Goal: Task Accomplishment & Management: Use online tool/utility

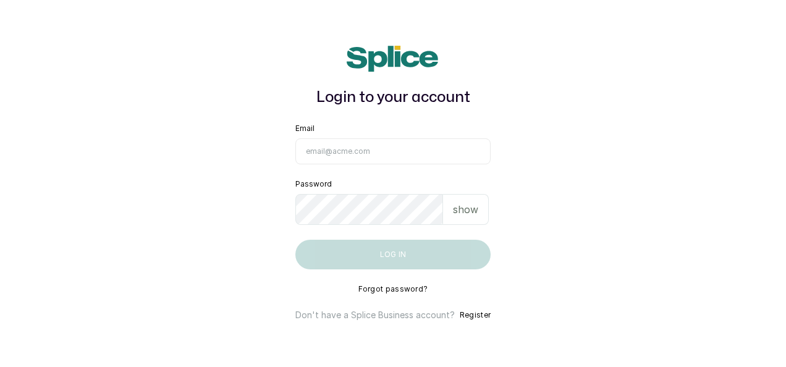
type input "maryamolawoyin21@gmail.com"
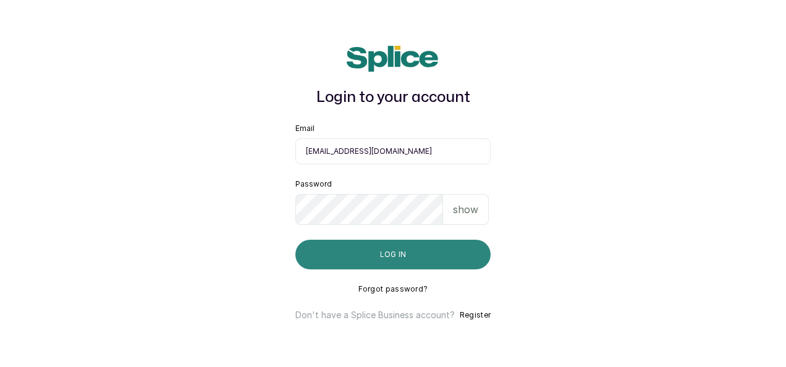
click at [386, 261] on button "Log in" at bounding box center [392, 255] width 195 height 30
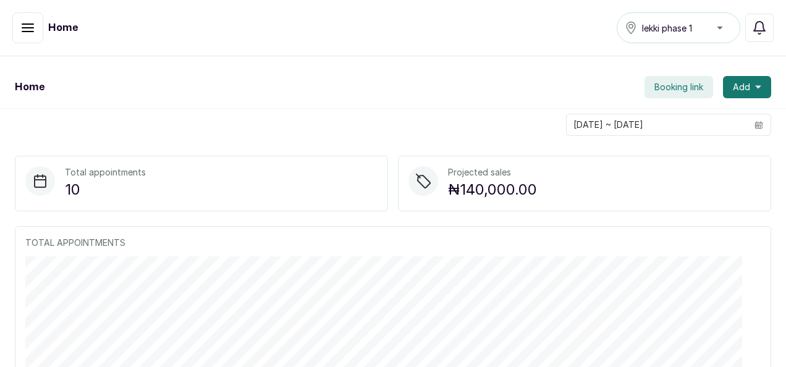
click at [27, 36] on button "button" at bounding box center [27, 27] width 31 height 31
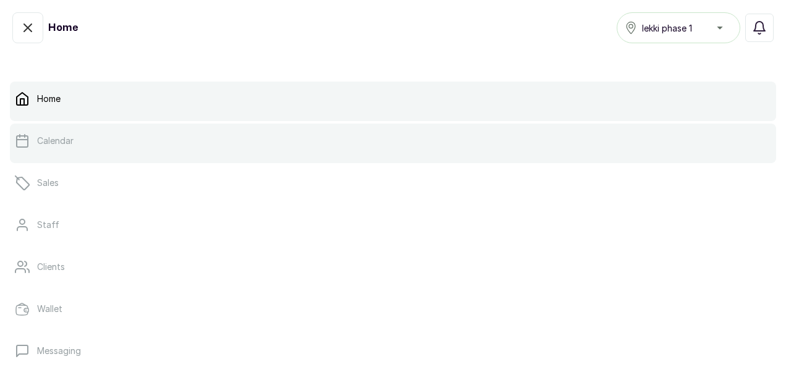
click at [33, 151] on link "Calendar" at bounding box center [393, 141] width 766 height 35
